Goal: Information Seeking & Learning: Learn about a topic

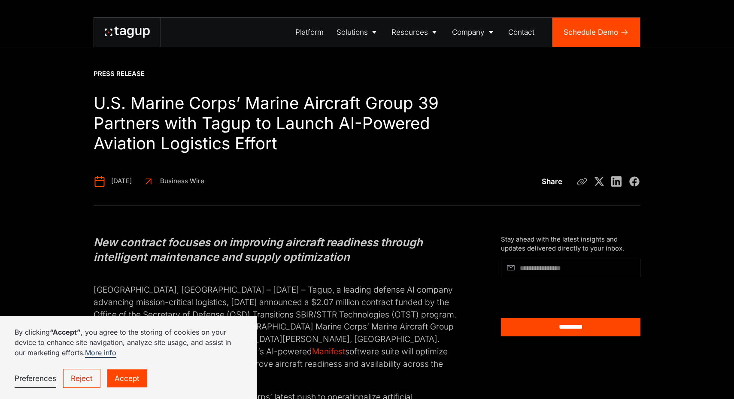
click at [118, 29] on icon at bounding box center [116, 31] width 4 height 9
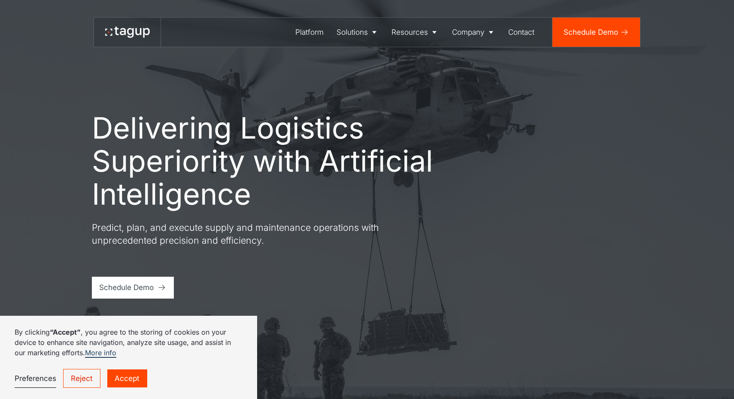
click at [137, 376] on link "Accept" at bounding box center [127, 379] width 40 height 18
